Goal: Use online tool/utility: Utilize a website feature to perform a specific function

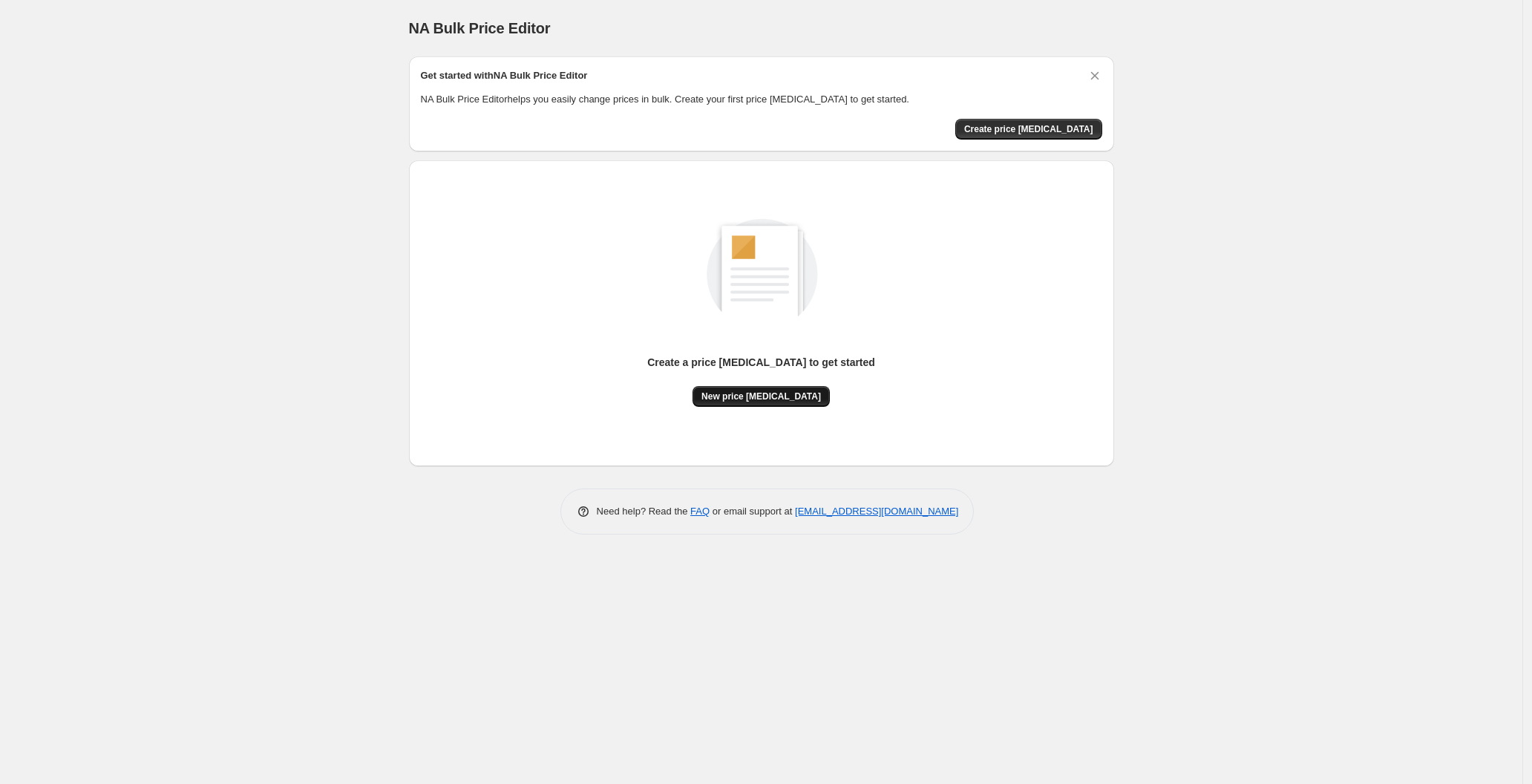
click at [769, 404] on button "New price [MEDICAL_DATA]" at bounding box center [761, 396] width 138 height 21
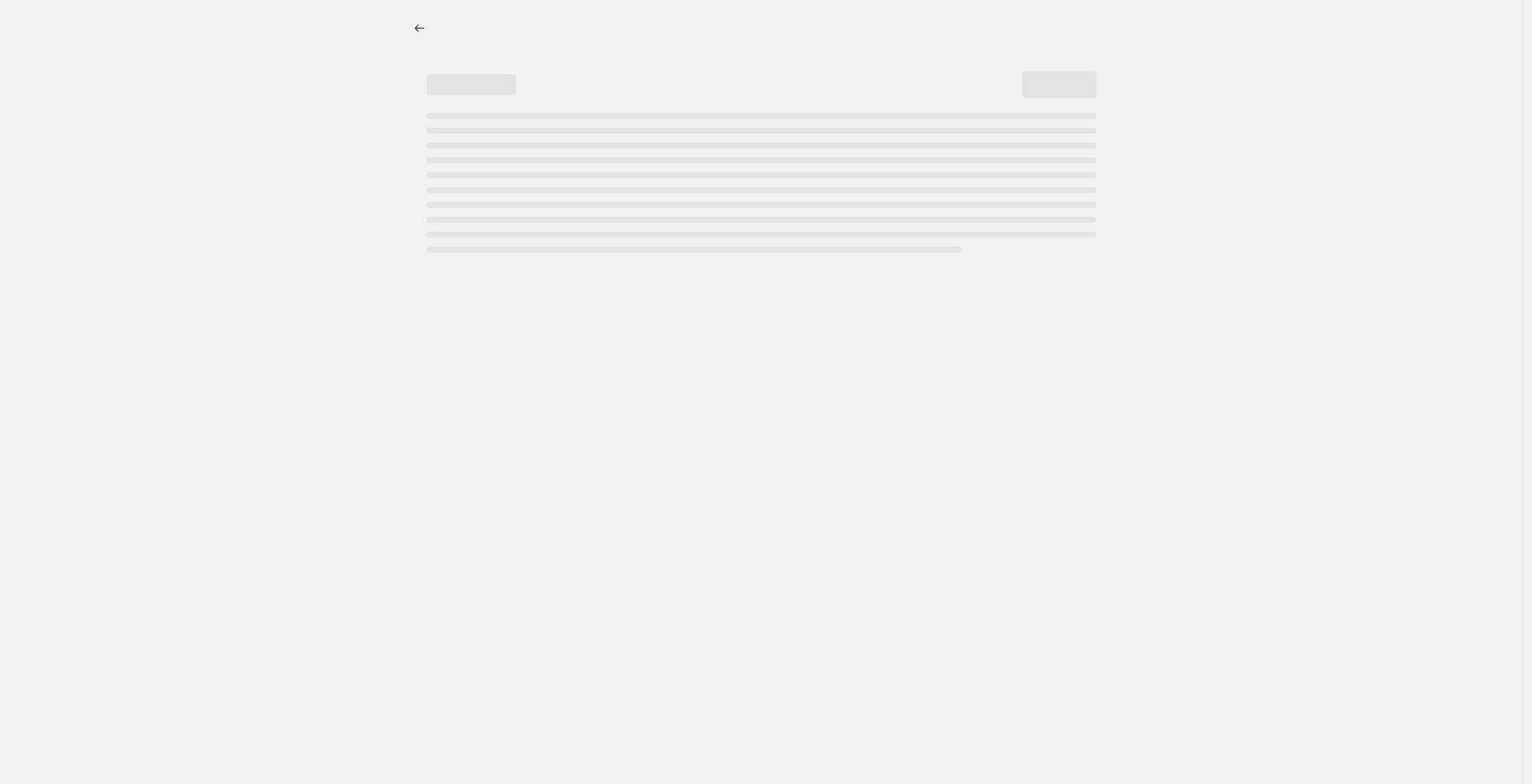
select select "percentage"
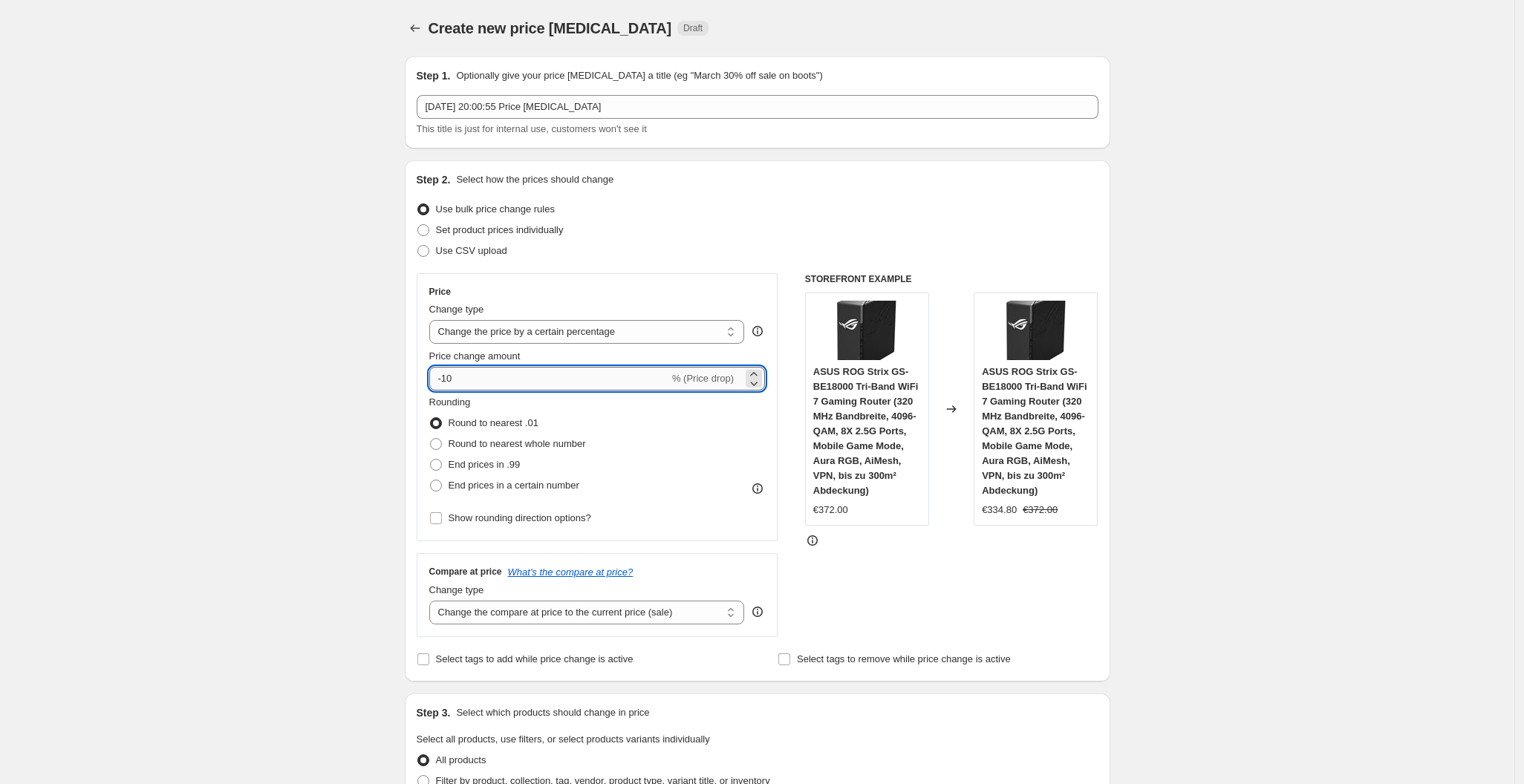
click at [546, 378] on input "-10" at bounding box center [549, 379] width 240 height 24
type input "-1"
type input "-25"
click at [790, 574] on div "Price Change type Change the price to a certain amount Change the price by a ce…" at bounding box center [757, 455] width 681 height 364
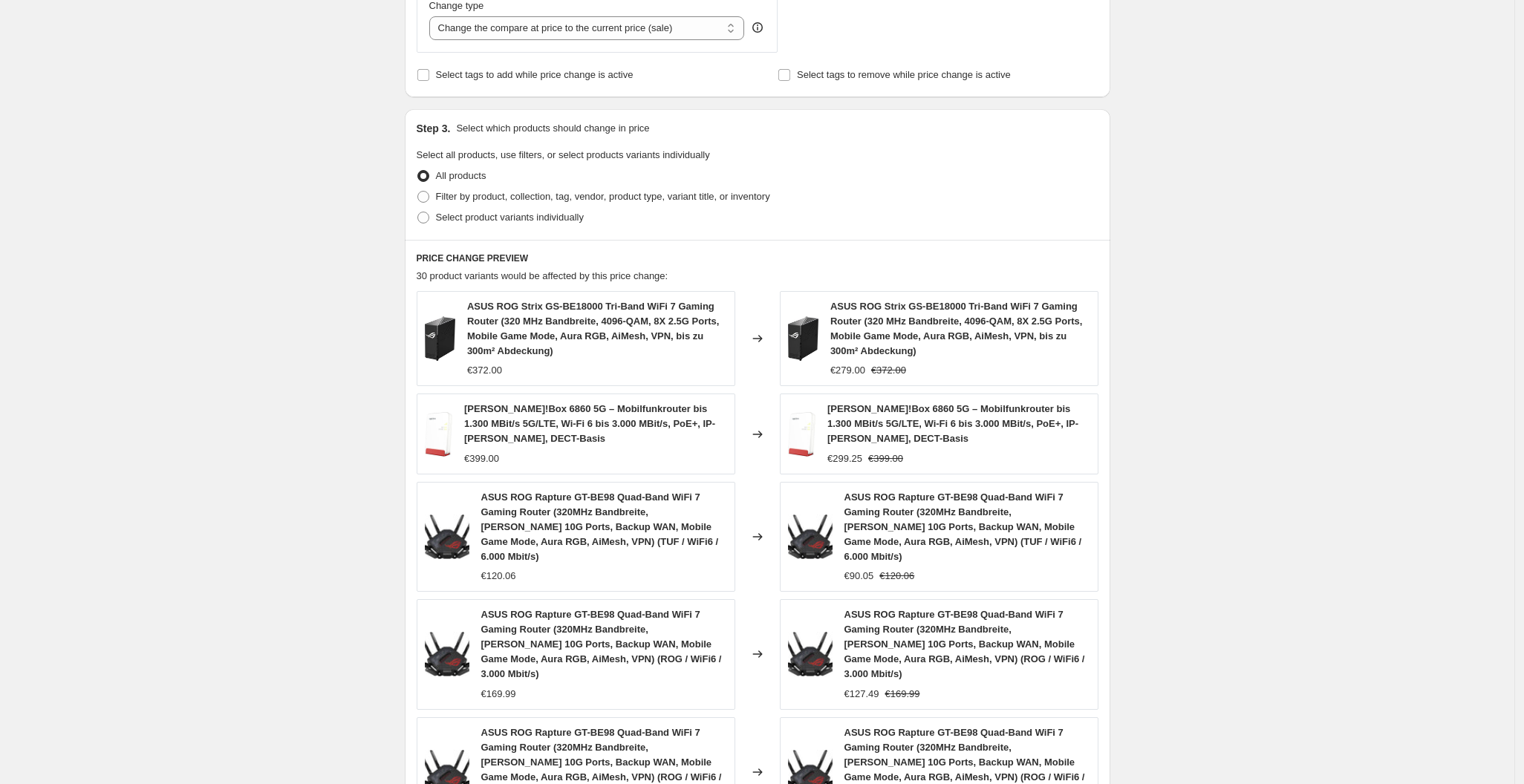
scroll to position [861, 0]
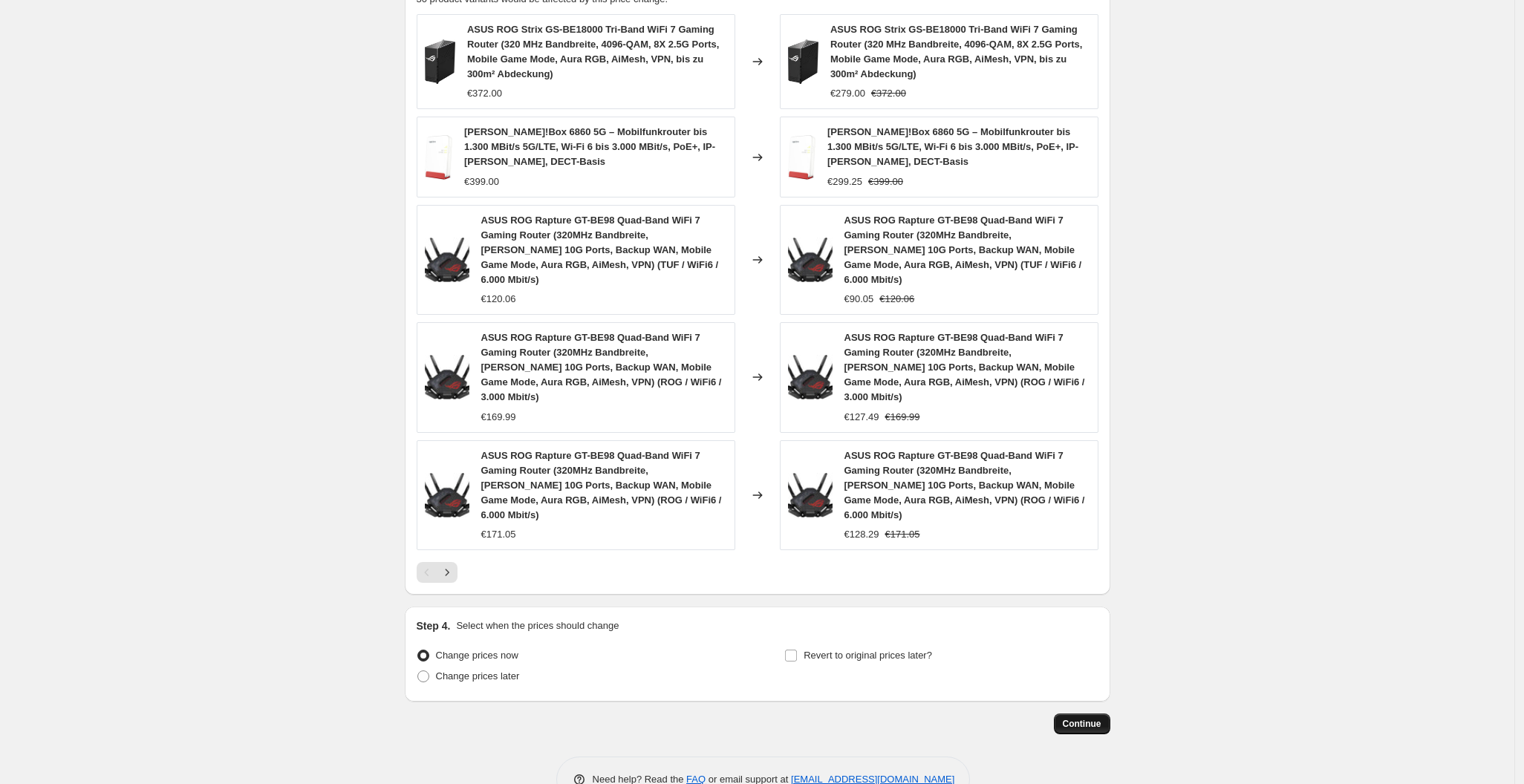
click at [1072, 718] on span "Continue" at bounding box center [1082, 724] width 39 height 12
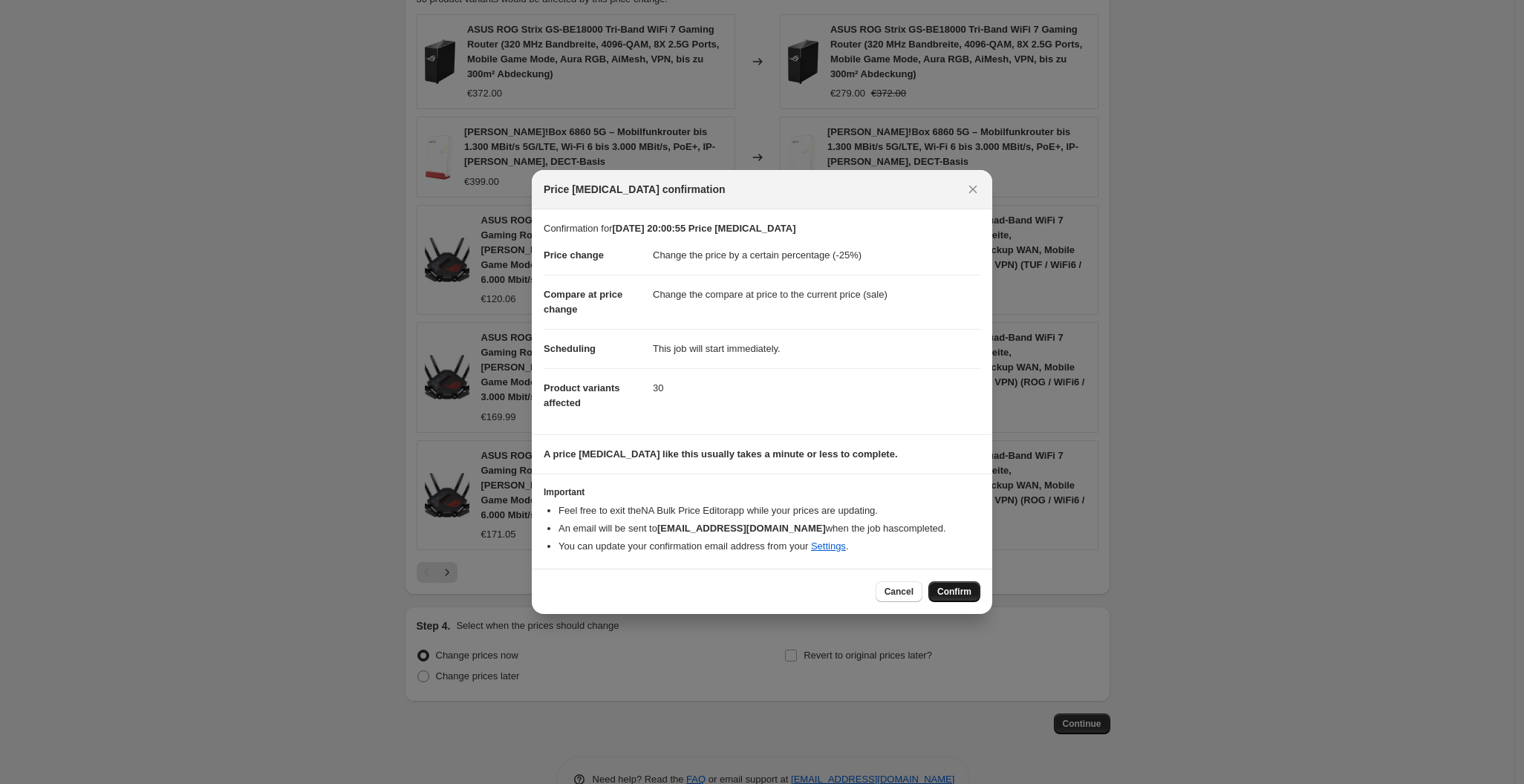
click at [963, 582] on button "Confirm" at bounding box center [954, 592] width 52 height 21
